Goal: Transaction & Acquisition: Subscribe to service/newsletter

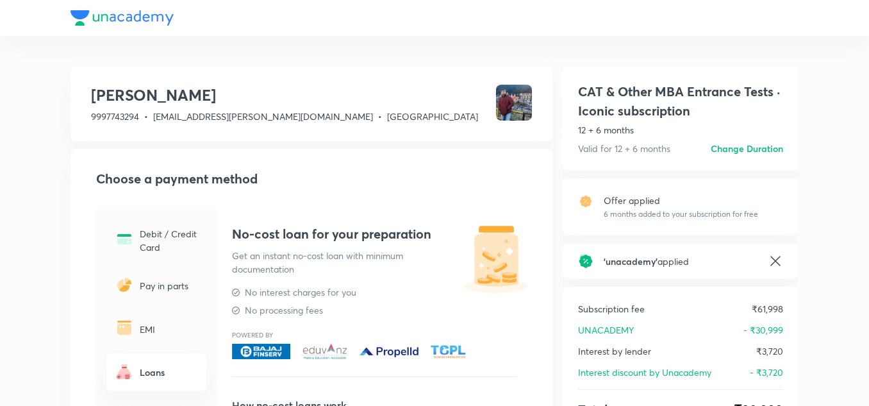
click at [781, 254] on icon at bounding box center [775, 260] width 15 height 15
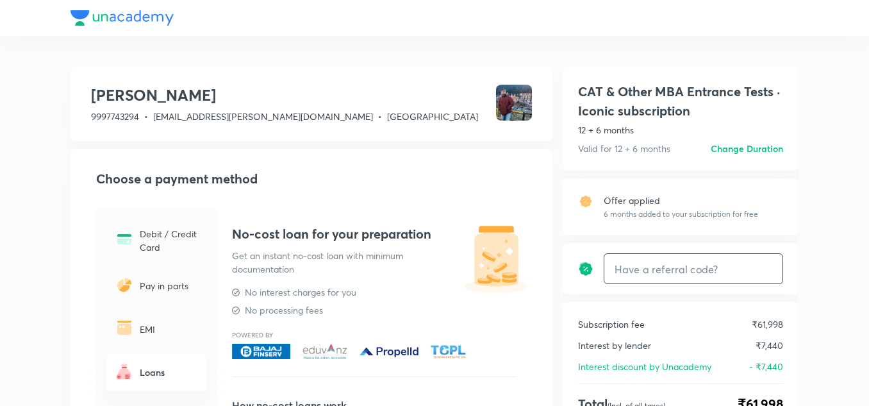
click at [689, 268] on input "text" at bounding box center [693, 269] width 178 height 30
paste input "CATD9NIKKU"
type input "CATD9NIKKU"
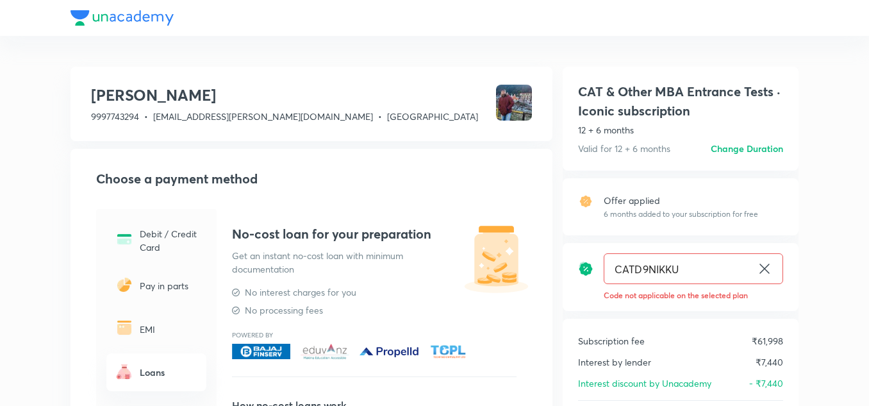
click at [761, 267] on icon at bounding box center [764, 268] width 15 height 15
